Goal: Information Seeking & Learning: Learn about a topic

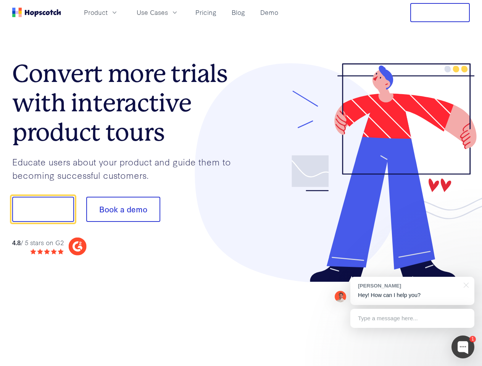
click at [241, 183] on div at bounding box center [355, 173] width 229 height 220
click at [108, 12] on span "Product" at bounding box center [96, 13] width 24 height 10
click at [168, 12] on span "Use Cases" at bounding box center [152, 13] width 31 height 10
click at [440, 13] on button "Free Trial" at bounding box center [440, 12] width 60 height 19
click at [43, 210] on button "Show me!" at bounding box center [43, 209] width 62 height 25
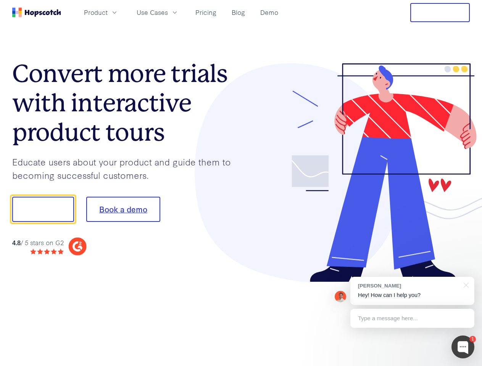
click at [123, 210] on button "Book a demo" at bounding box center [123, 209] width 74 height 25
click at [463, 347] on div at bounding box center [463, 347] width 23 height 23
click at [412, 291] on div "[PERSON_NAME] Hey! How can I help you?" at bounding box center [412, 291] width 124 height 28
click at [465, 285] on div at bounding box center [402, 208] width 143 height 255
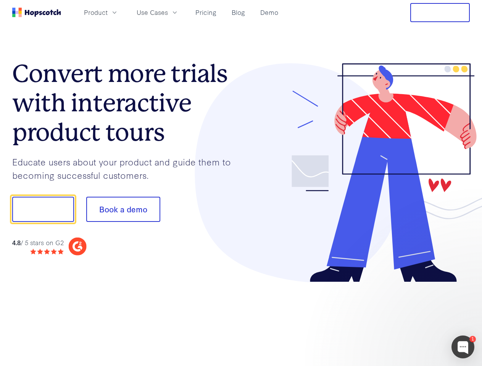
click at [412, 319] on div at bounding box center [402, 260] width 143 height 152
